Goal: Task Accomplishment & Management: Use online tool/utility

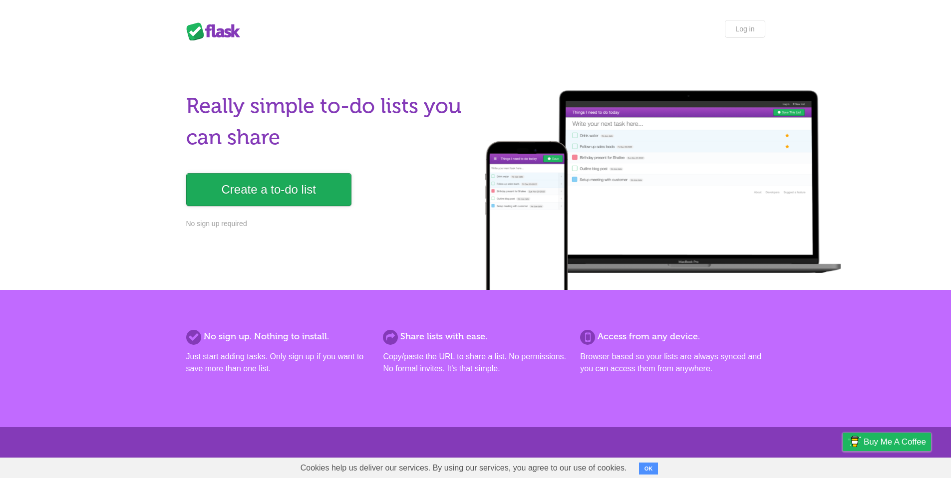
click at [275, 192] on link "Create a to-do list" at bounding box center [268, 189] width 165 height 33
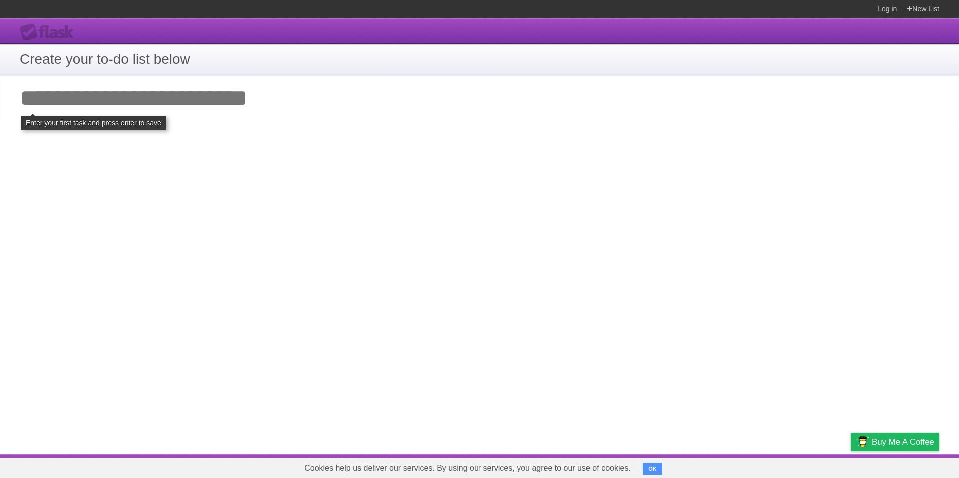
click at [138, 66] on h1 "Create your to-do list below" at bounding box center [479, 59] width 919 height 21
click at [886, 443] on span "Buy me a coffee" at bounding box center [902, 441] width 62 height 17
click at [305, 68] on h1 "Create your to-do list below" at bounding box center [479, 59] width 919 height 21
click at [254, 65] on h1 "Create your to-do list below" at bounding box center [479, 59] width 919 height 21
click at [140, 46] on section "Create your to-do list below" at bounding box center [479, 59] width 959 height 31
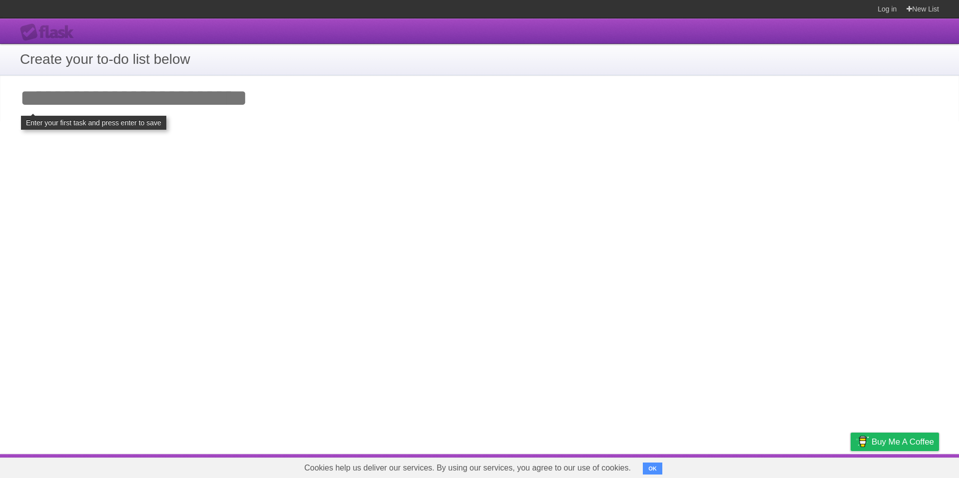
click at [135, 54] on h1 "Create your to-do list below" at bounding box center [479, 59] width 919 height 21
click at [135, 59] on h1 "Create your to-do list below" at bounding box center [479, 59] width 919 height 21
click at [124, 91] on input "Add your first task" at bounding box center [479, 98] width 959 height 46
click at [915, 12] on link "New List" at bounding box center [922, 9] width 32 height 18
click at [921, 9] on link "New List" at bounding box center [922, 9] width 32 height 18
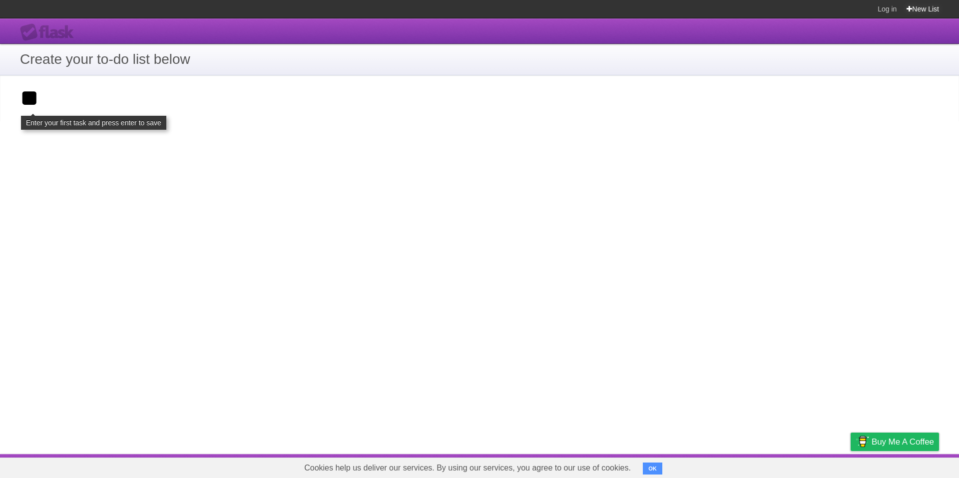
click at [910, 9] on link "New List" at bounding box center [922, 9] width 32 height 18
drag, startPoint x: 903, startPoint y: 8, endPoint x: 867, endPoint y: 10, distance: 36.0
click at [902, 9] on div "Log in New List" at bounding box center [902, 9] width 71 height 18
click at [67, 111] on input "**" at bounding box center [479, 98] width 959 height 46
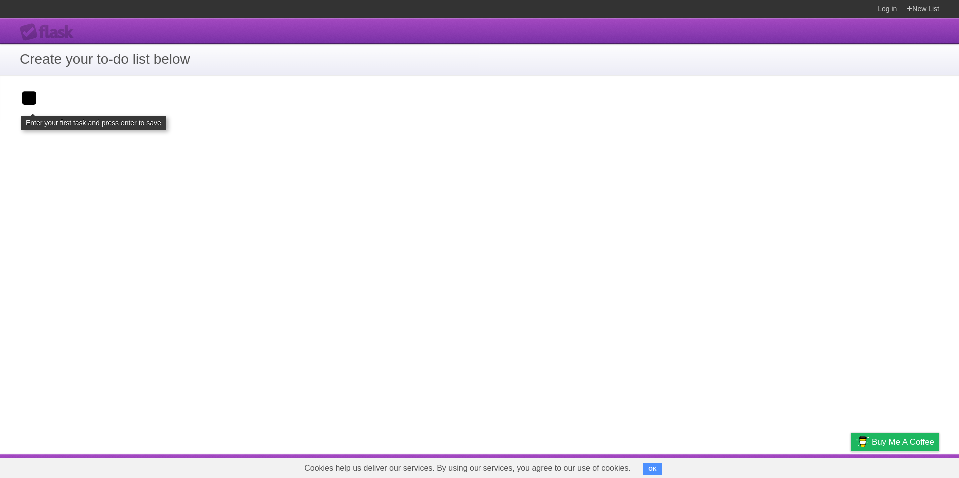
click input "**********" at bounding box center [0, 0] width 0 height 0
type input "*******"
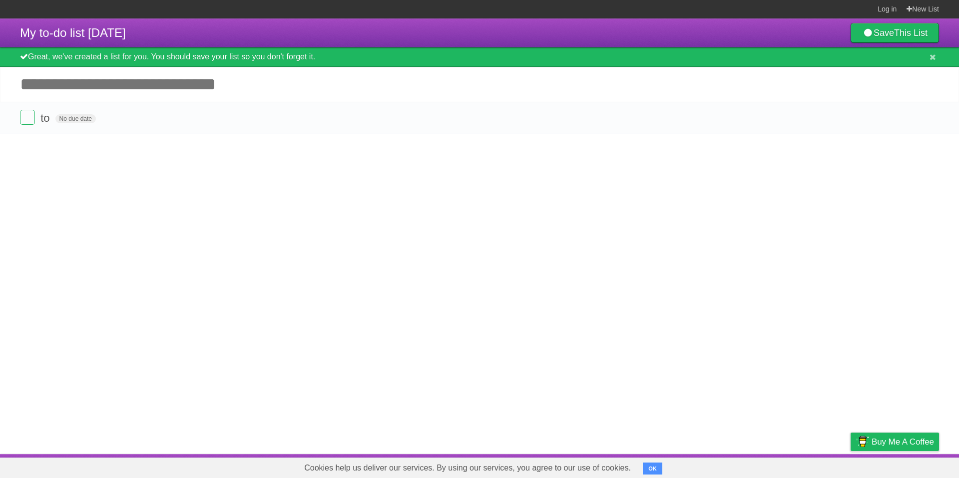
click at [466, 54] on div "Great, we've created a list for you. You should save your list so you don't for…" at bounding box center [479, 56] width 959 height 19
click at [116, 38] on span "My to-do list [DATE]" at bounding box center [73, 32] width 106 height 13
click at [240, 43] on header "My to-do list [DATE] Save This List" at bounding box center [479, 32] width 959 height 29
click at [66, 119] on span "No due date" at bounding box center [75, 118] width 40 height 9
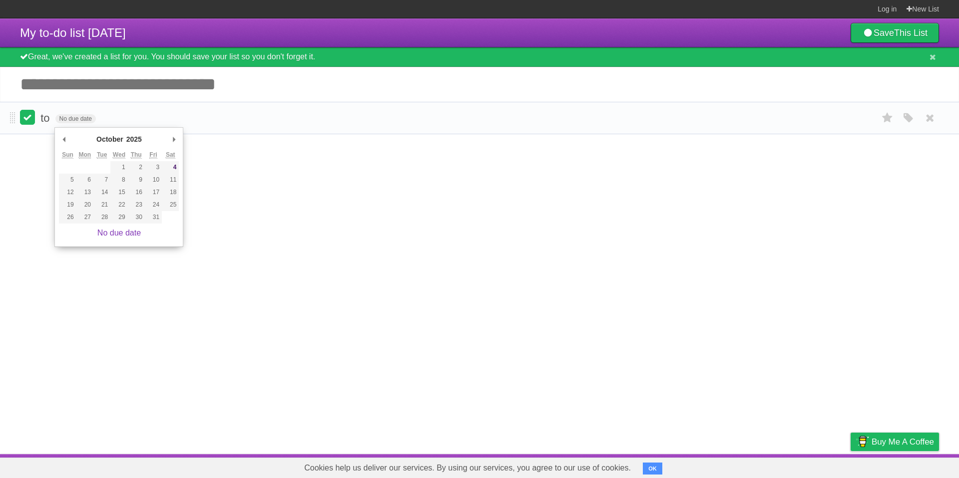
click at [25, 121] on label at bounding box center [27, 117] width 15 height 15
